Goal: Task Accomplishment & Management: Use online tool/utility

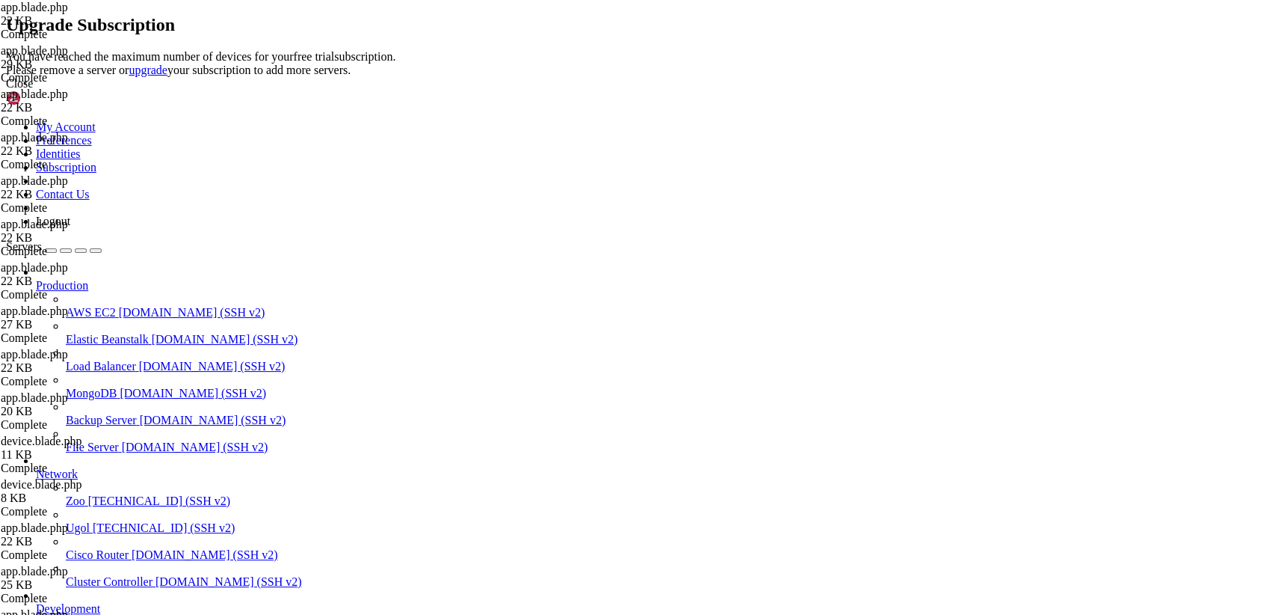
click at [817, 90] on div "Close" at bounding box center [638, 83] width 1264 height 13
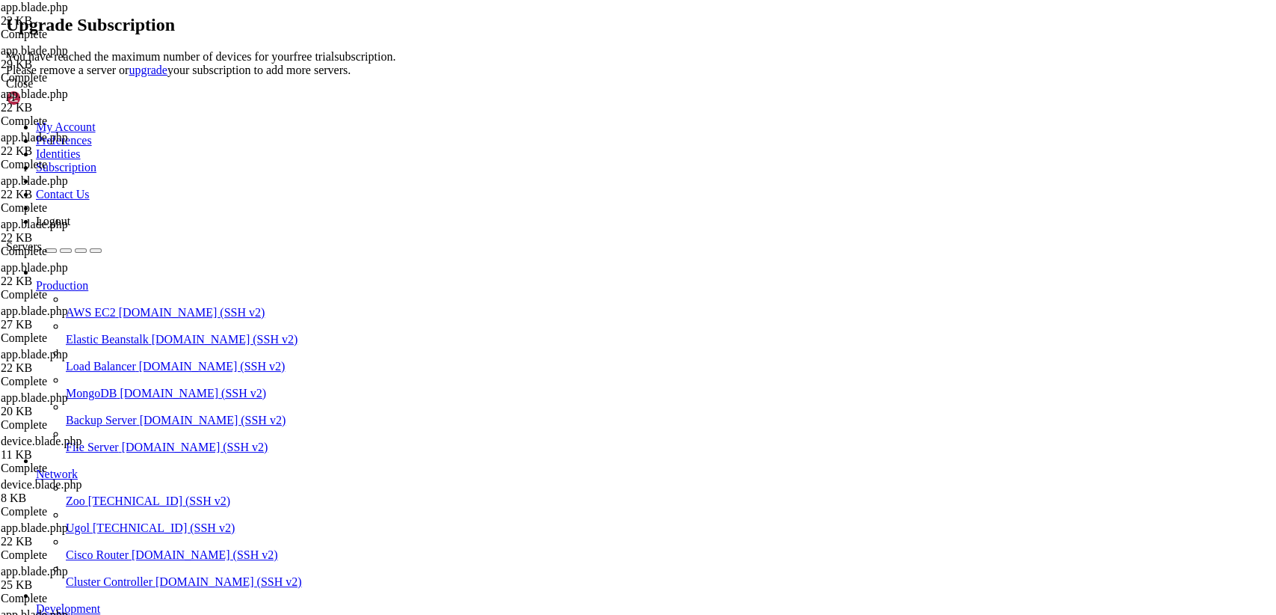
click at [167, 76] on link "upgrade" at bounding box center [148, 70] width 39 height 13
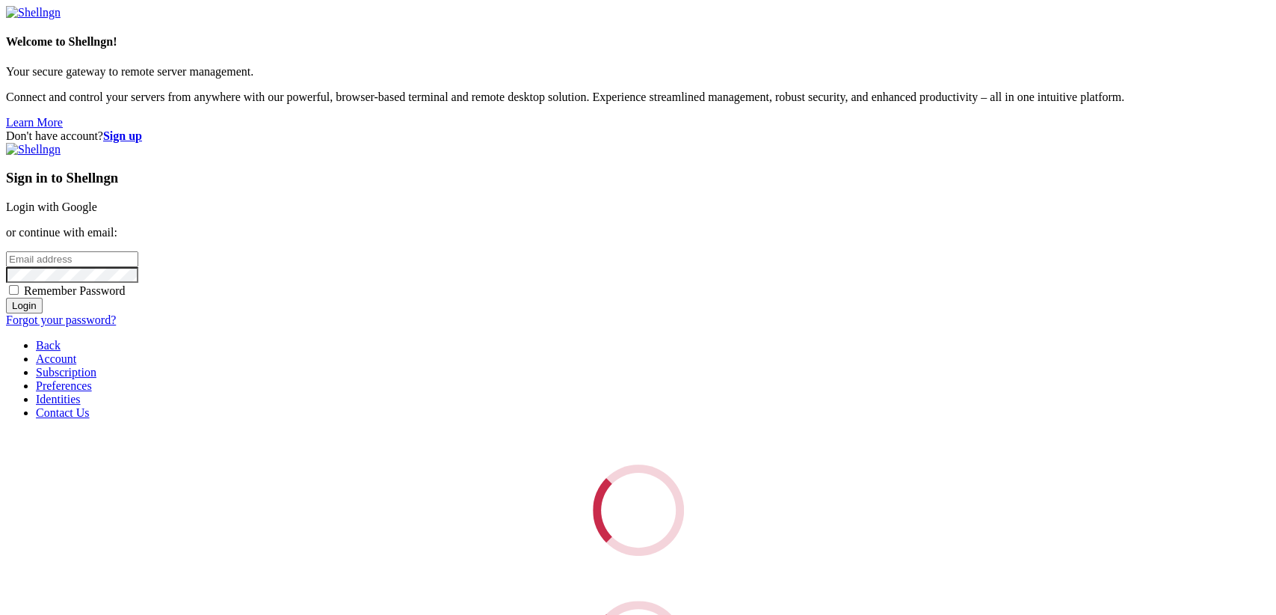
type input "root"
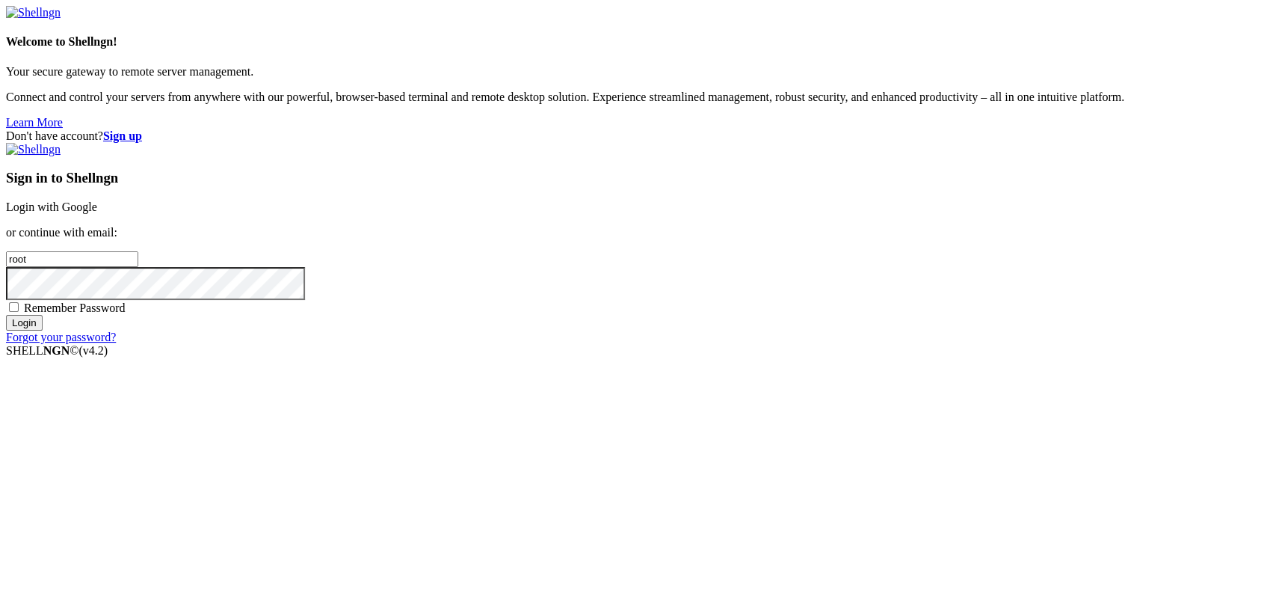
click at [97, 213] on link "Login with Google" at bounding box center [51, 206] width 91 height 13
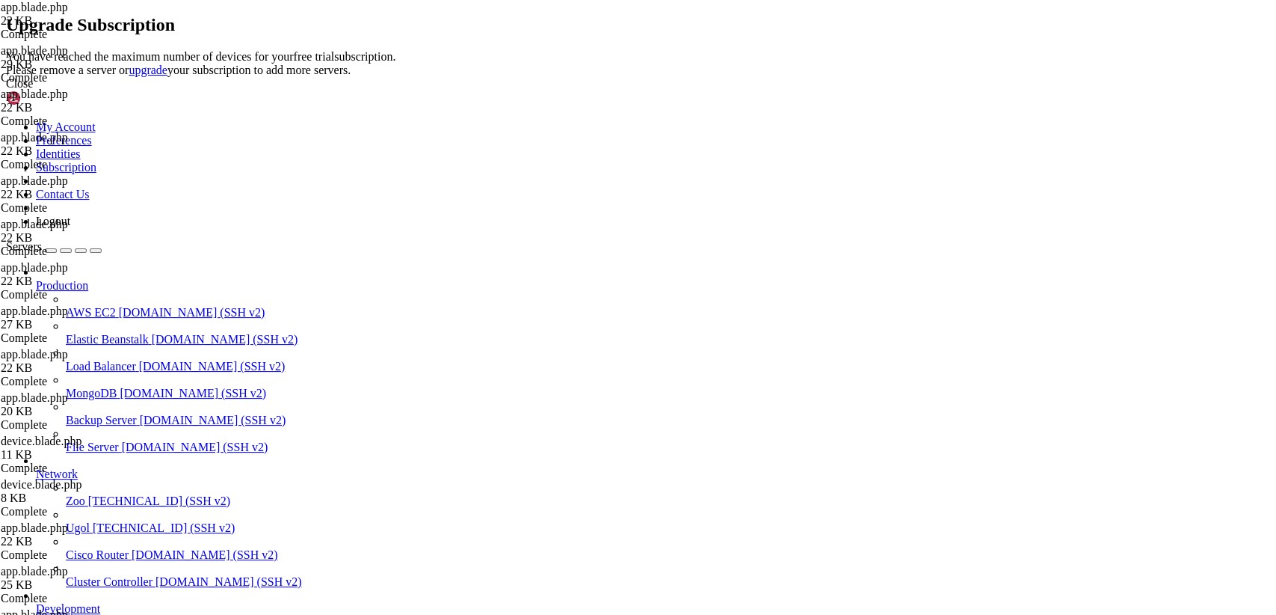
click at [167, 76] on link "upgrade" at bounding box center [148, 70] width 39 height 13
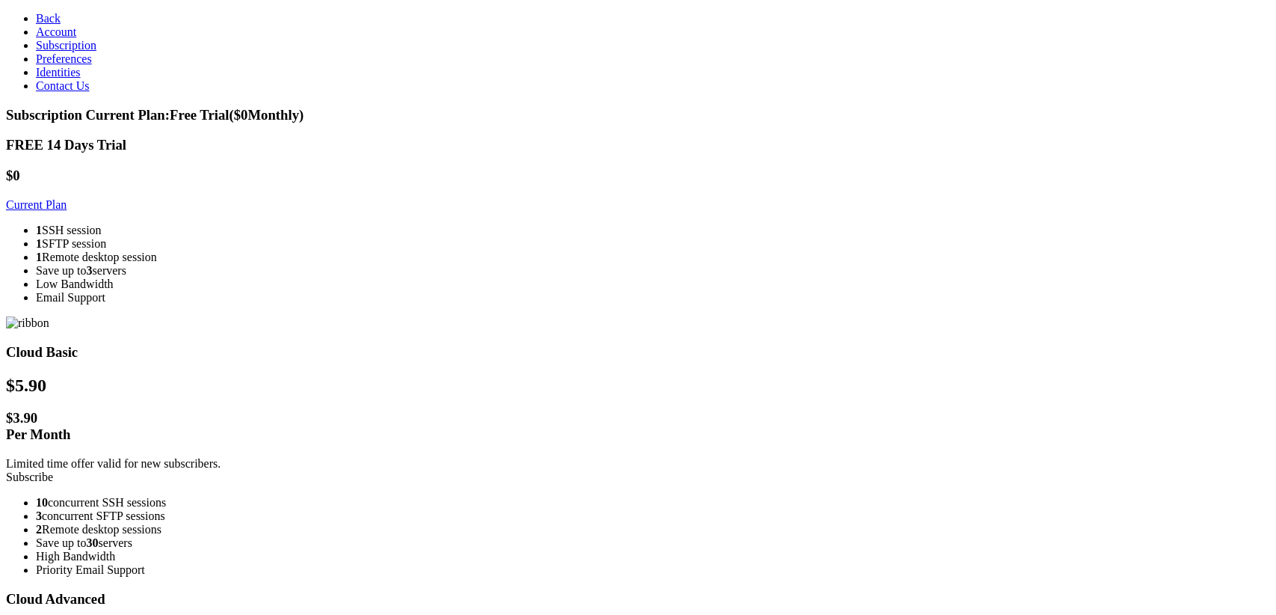
click at [36, 12] on link "Back" at bounding box center [48, 18] width 25 height 13
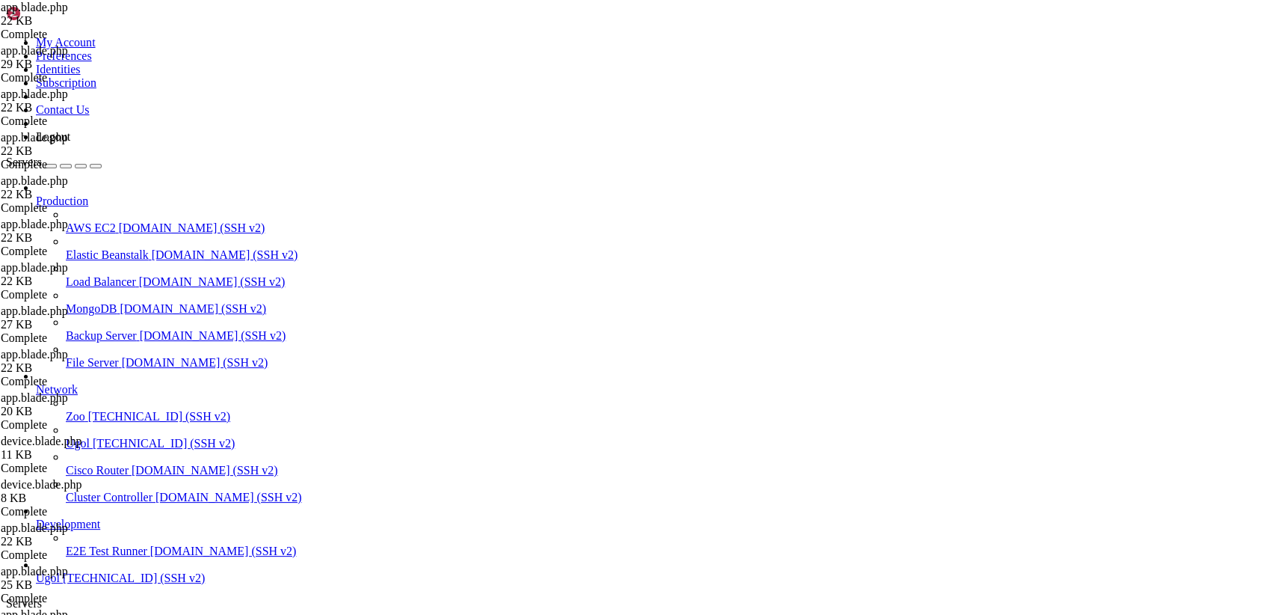
scroll to position [67, 0]
click at [102, 578] on span "[TECHNICAL_ID] (SSH v2)" at bounding box center [134, 577] width 142 height 13
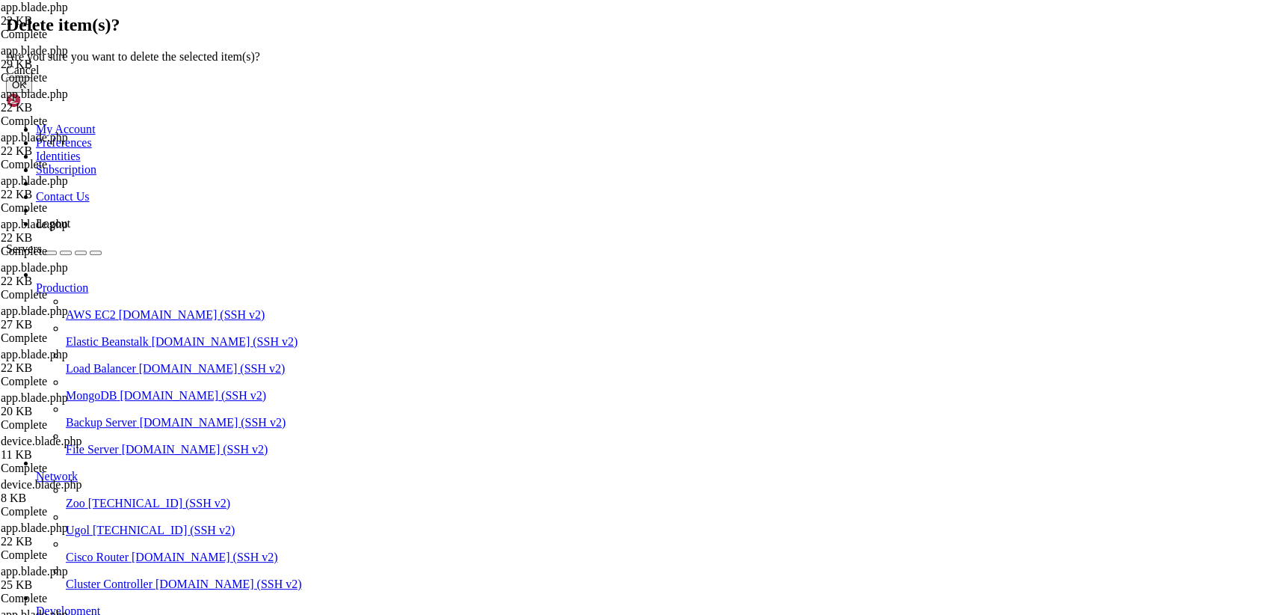
click at [32, 93] on button "OK" at bounding box center [19, 85] width 26 height 16
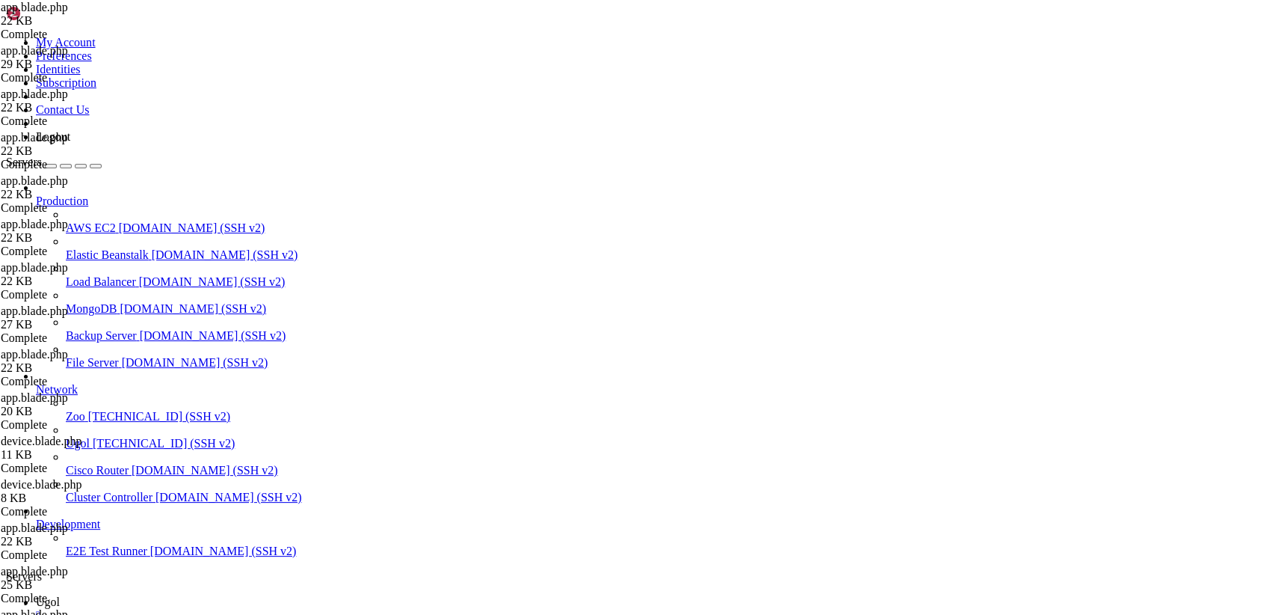
scroll to position [28, 0]
click at [74, 530] on span "Development" at bounding box center [68, 523] width 64 height 13
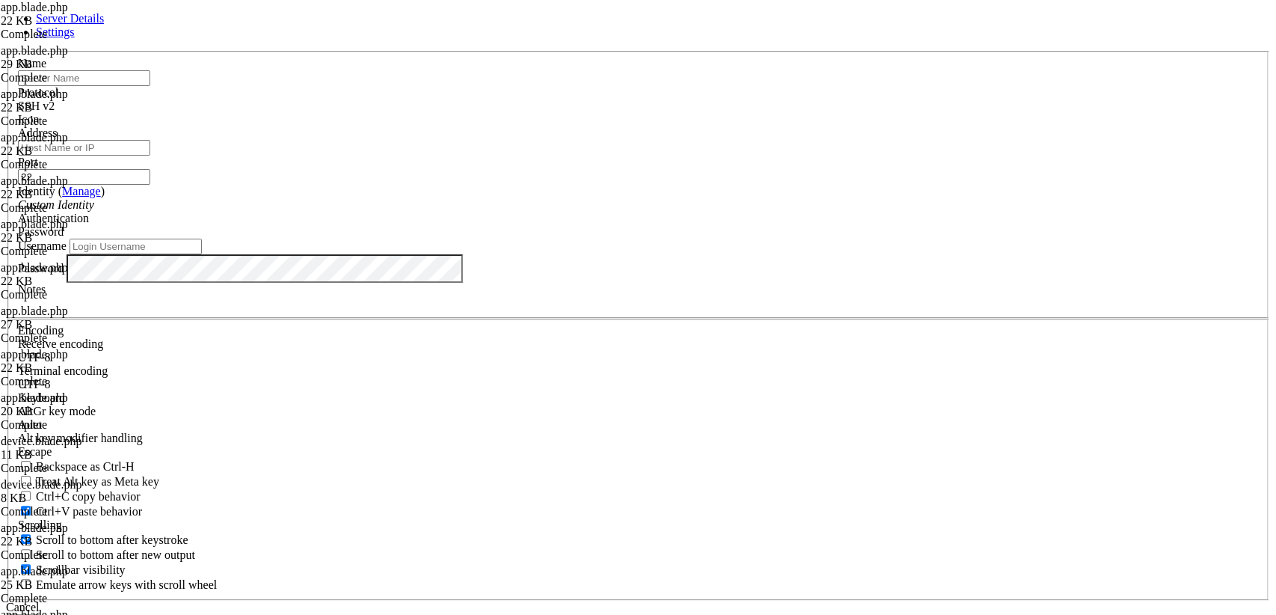
click at [150, 86] on input "text" at bounding box center [84, 78] width 132 height 16
type input "[PERSON_NAME]"
type input "Tours"
click at [150, 156] on input "Address" at bounding box center [84, 148] width 132 height 16
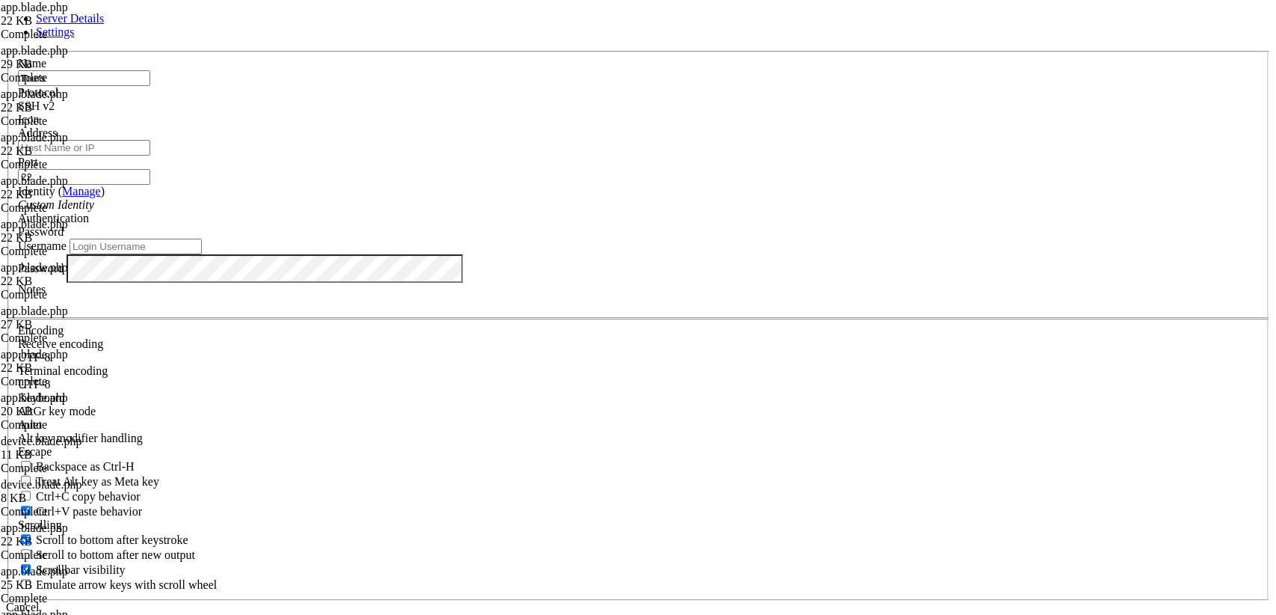
paste input "[TECHNICAL_ID]"
type input "[TECHNICAL_ID]"
click at [202, 254] on input "Username" at bounding box center [136, 247] width 132 height 16
paste input "17918_ATTA"
type input "17918_ATTA"
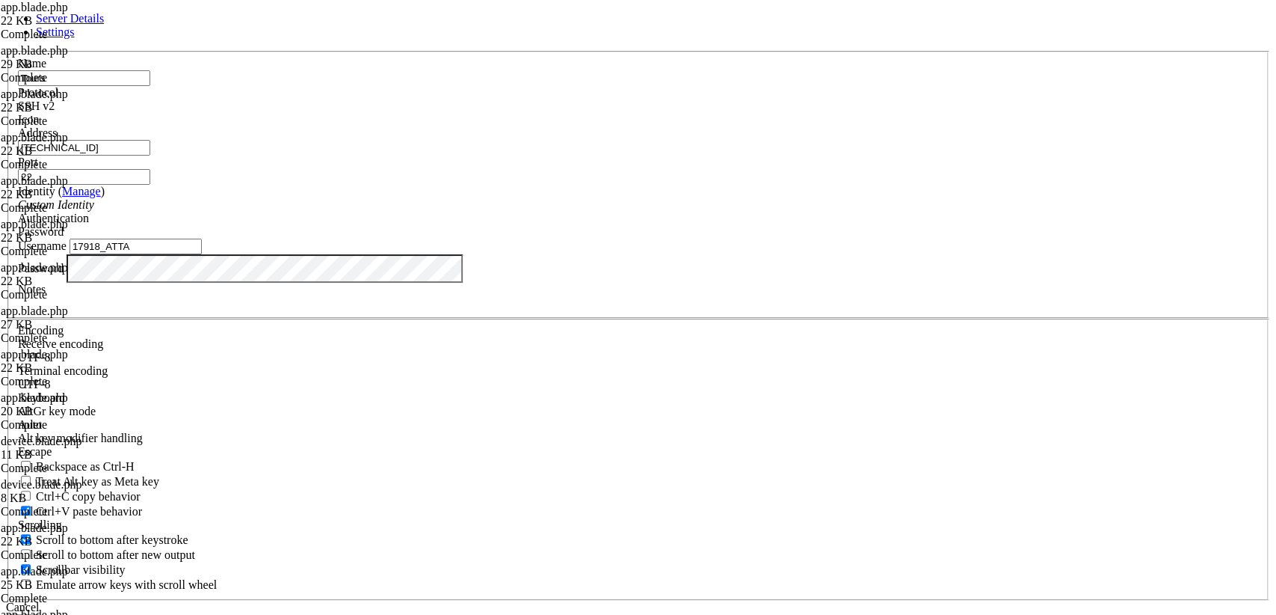
click at [40, 614] on button "Save" at bounding box center [23, 622] width 34 height 16
